Goal: Transaction & Acquisition: Book appointment/travel/reservation

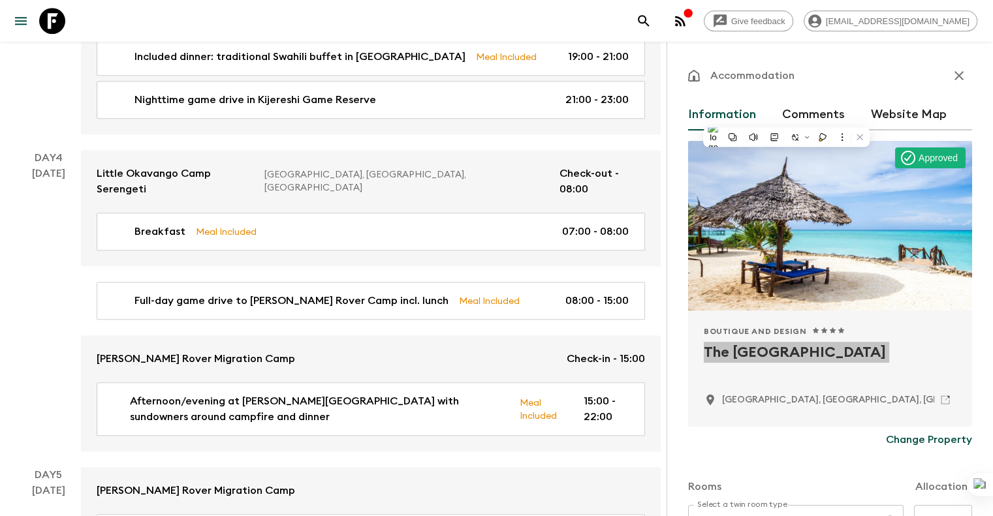
scroll to position [247, 0]
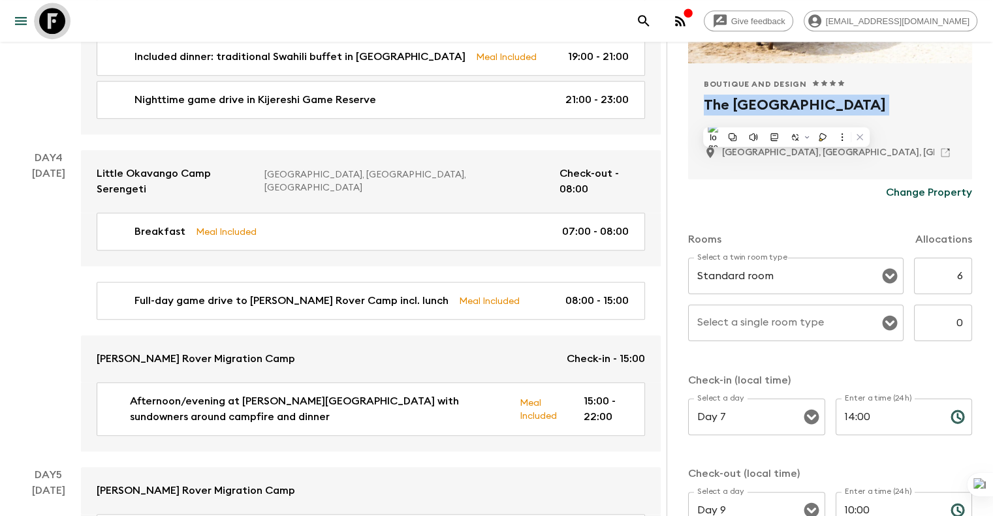
click at [64, 20] on icon at bounding box center [52, 21] width 26 height 26
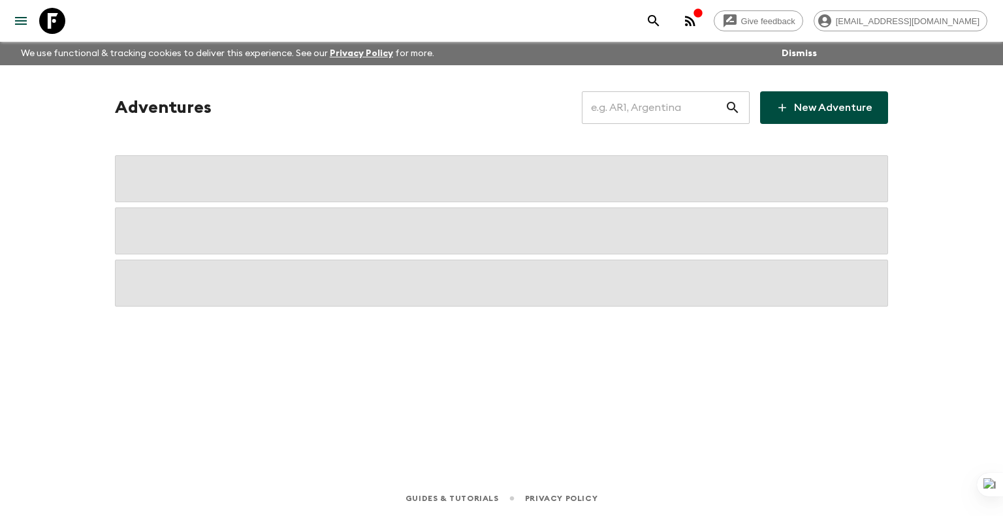
click at [674, 112] on input "text" at bounding box center [653, 107] width 143 height 37
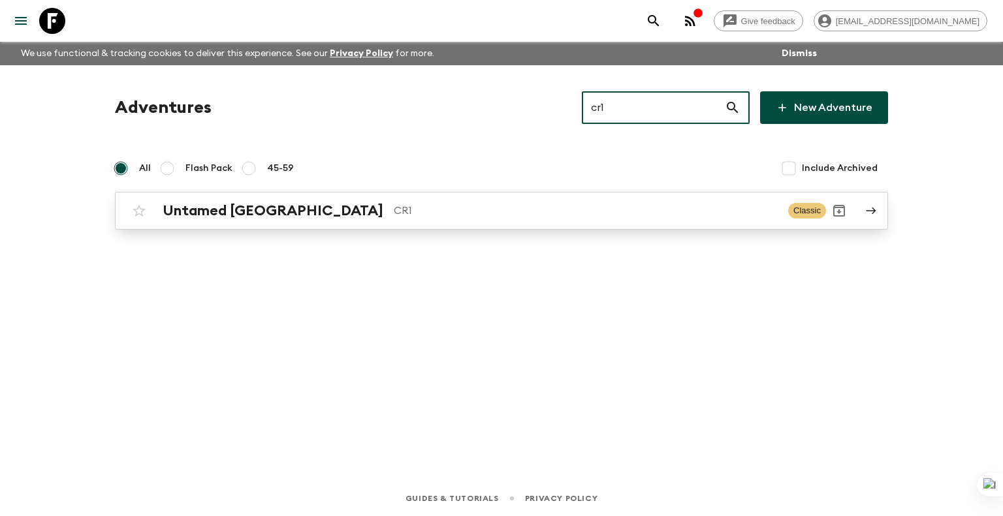
type input "cr1"
click at [624, 197] on link "Untamed [GEOGRAPHIC_DATA] CR1 Classic" at bounding box center [501, 211] width 773 height 38
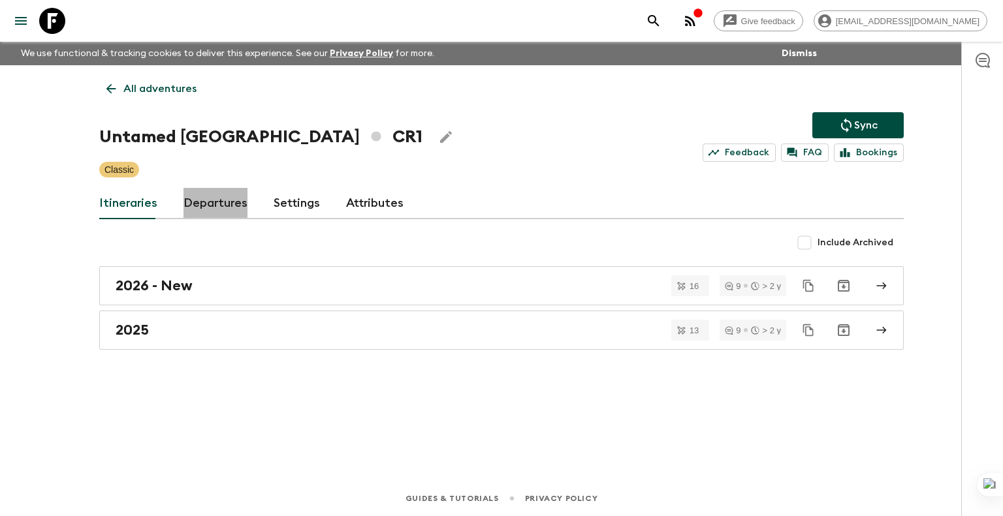
click at [215, 195] on link "Departures" at bounding box center [215, 203] width 64 height 31
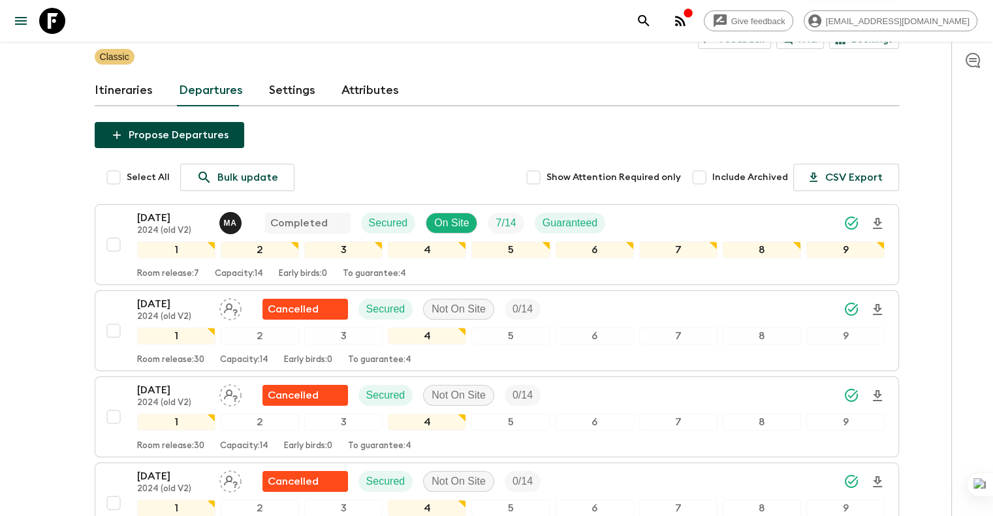
scroll to position [112, 0]
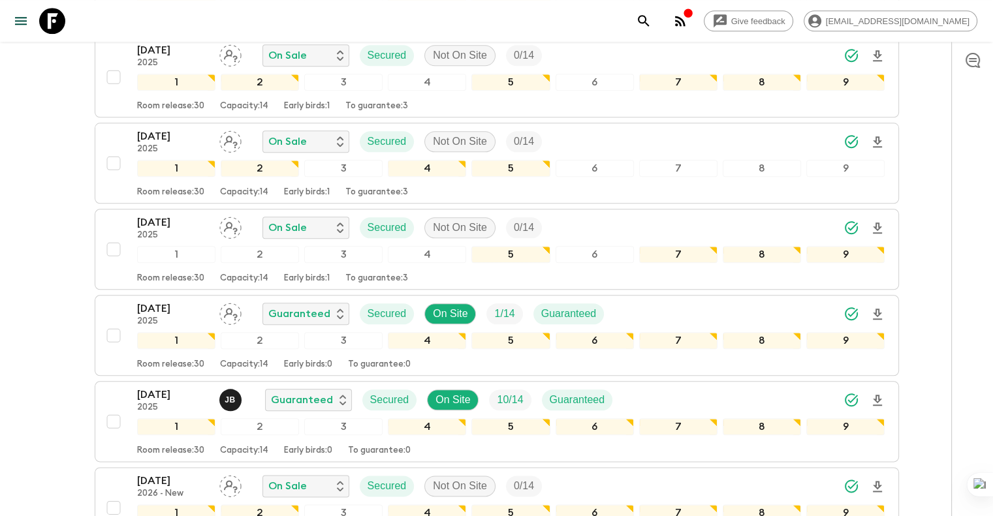
scroll to position [1434, 0]
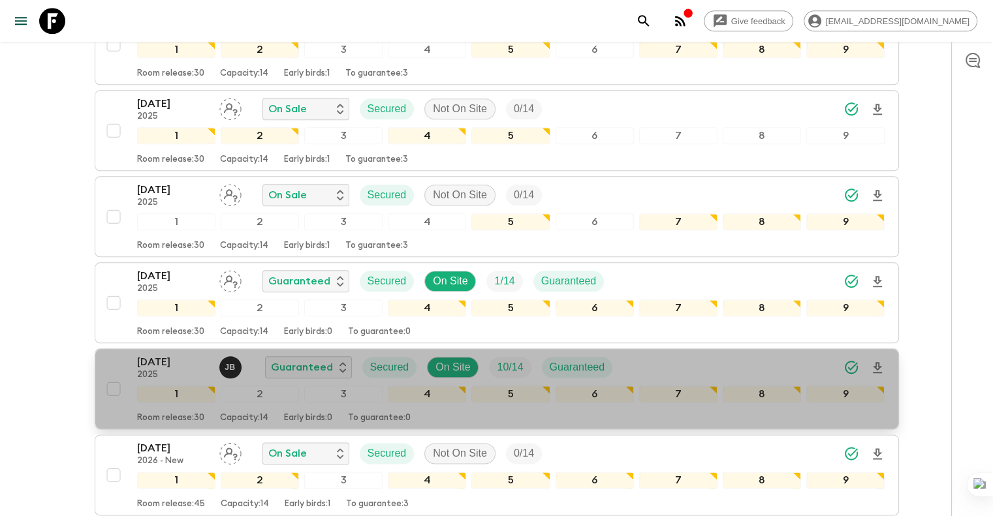
click at [107, 355] on div "[DATE] 2025 [PERSON_NAME] Guaranteed Secured On Site 10 / 14 Guaranteed 1 2 3 4…" at bounding box center [493, 389] width 785 height 69
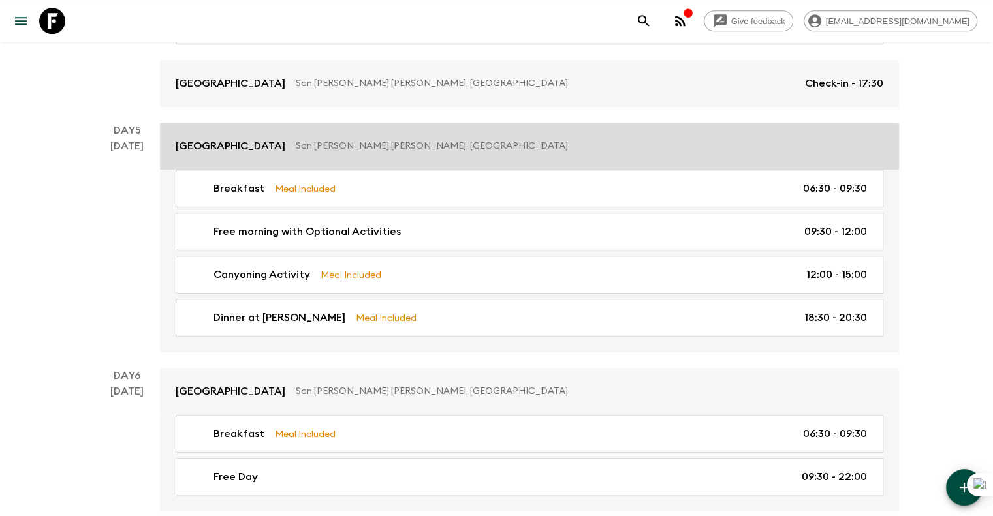
scroll to position [1387, 0]
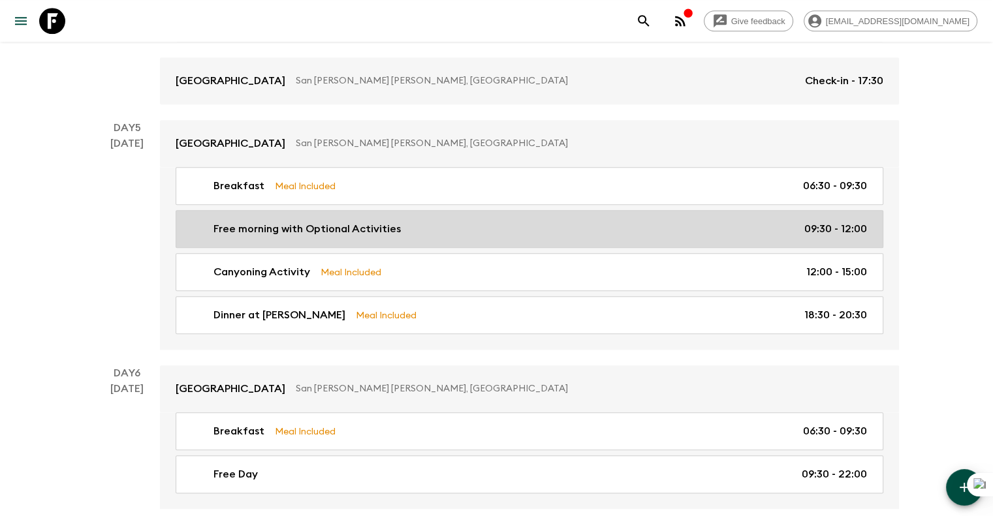
click at [569, 221] on div "Free morning with Optional Activities 09:30 - 12:00" at bounding box center [527, 229] width 680 height 16
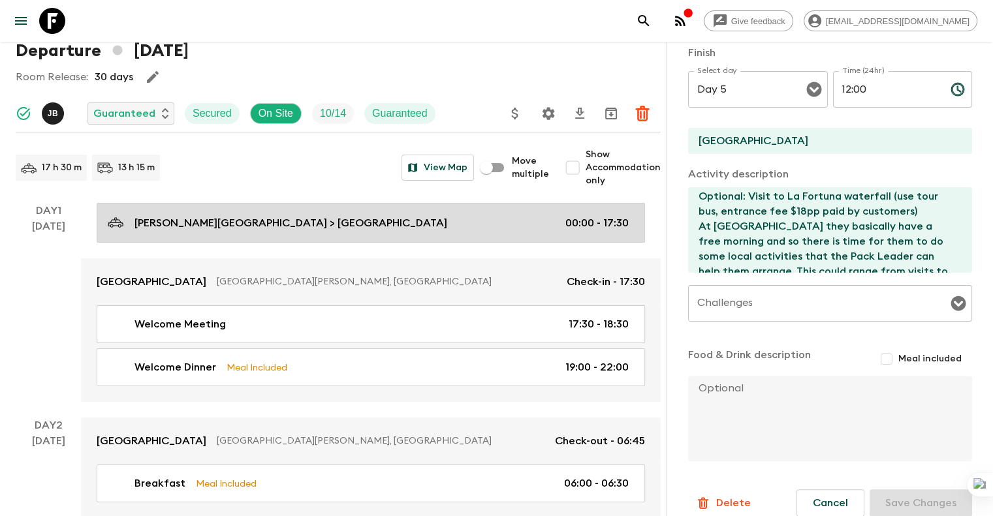
scroll to position [75, 0]
